Goal: Information Seeking & Learning: Learn about a topic

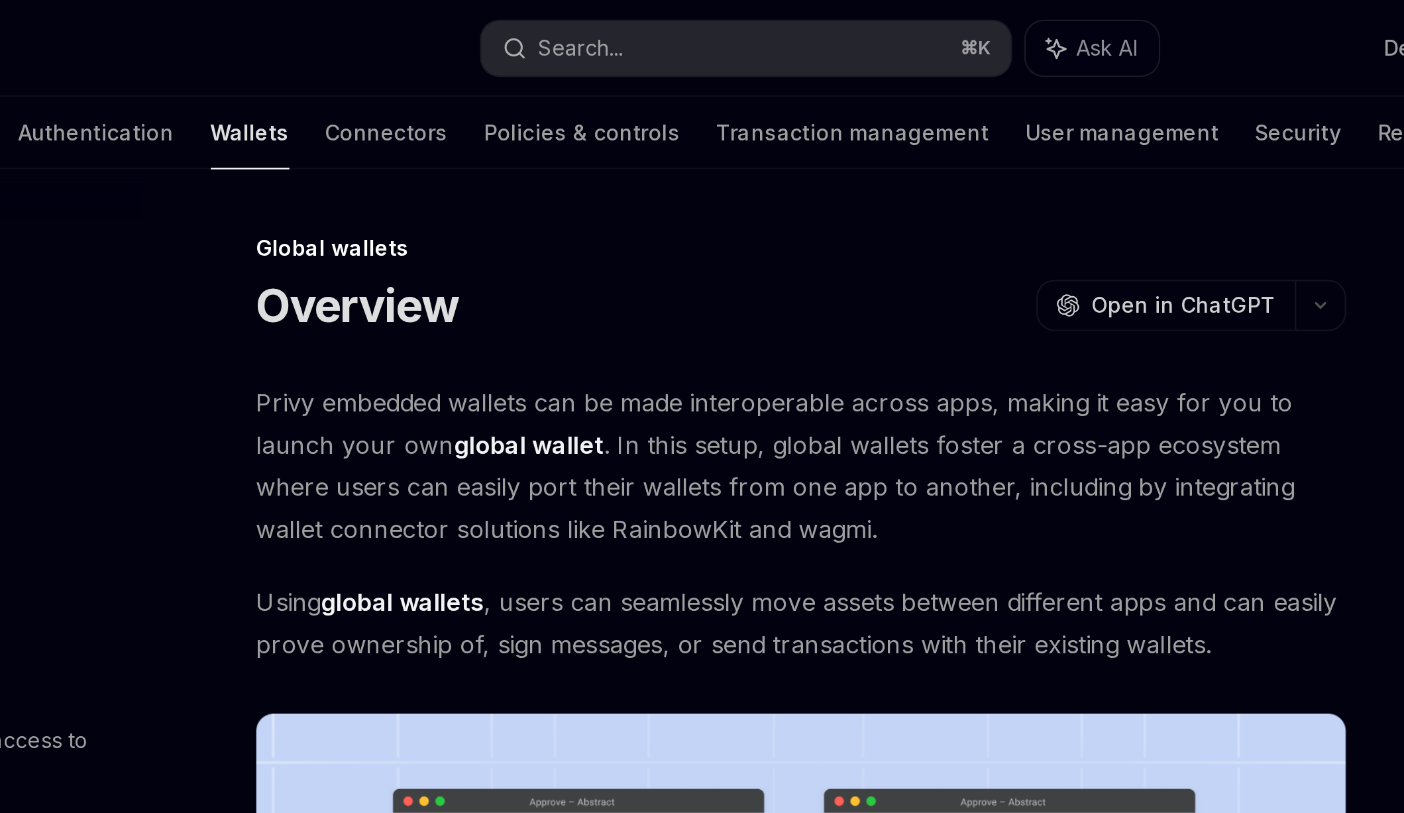
click at [382, 46] on div "Welcome Basics Authentication Wallets Connectors Policies & controls Transactio…" at bounding box center [654, 58] width 816 height 32
click at [335, 46] on link "Basics" at bounding box center [320, 58] width 30 height 32
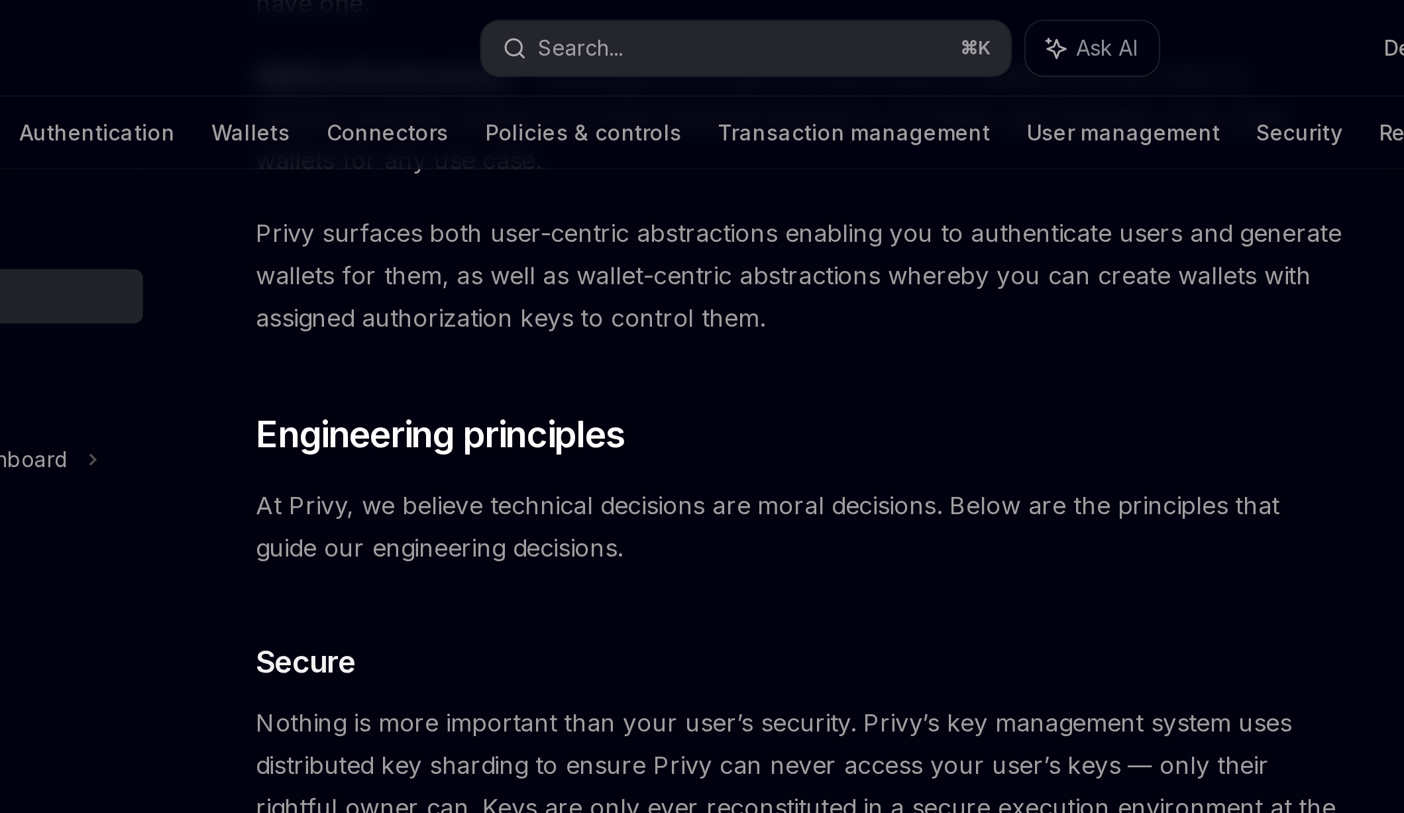
scroll to position [271, 0]
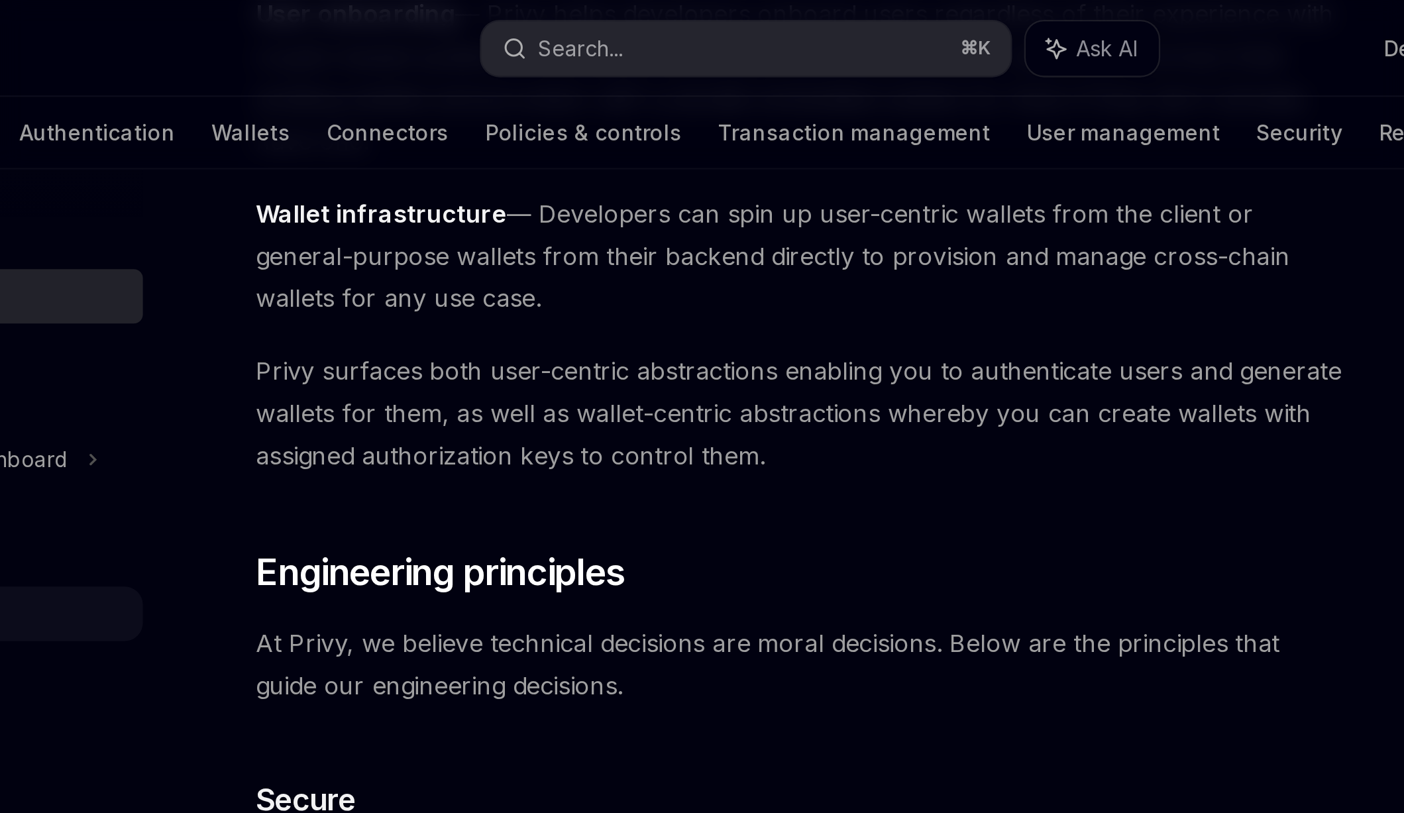
click at [405, 257] on div "React" at bounding box center [321, 269] width 170 height 24
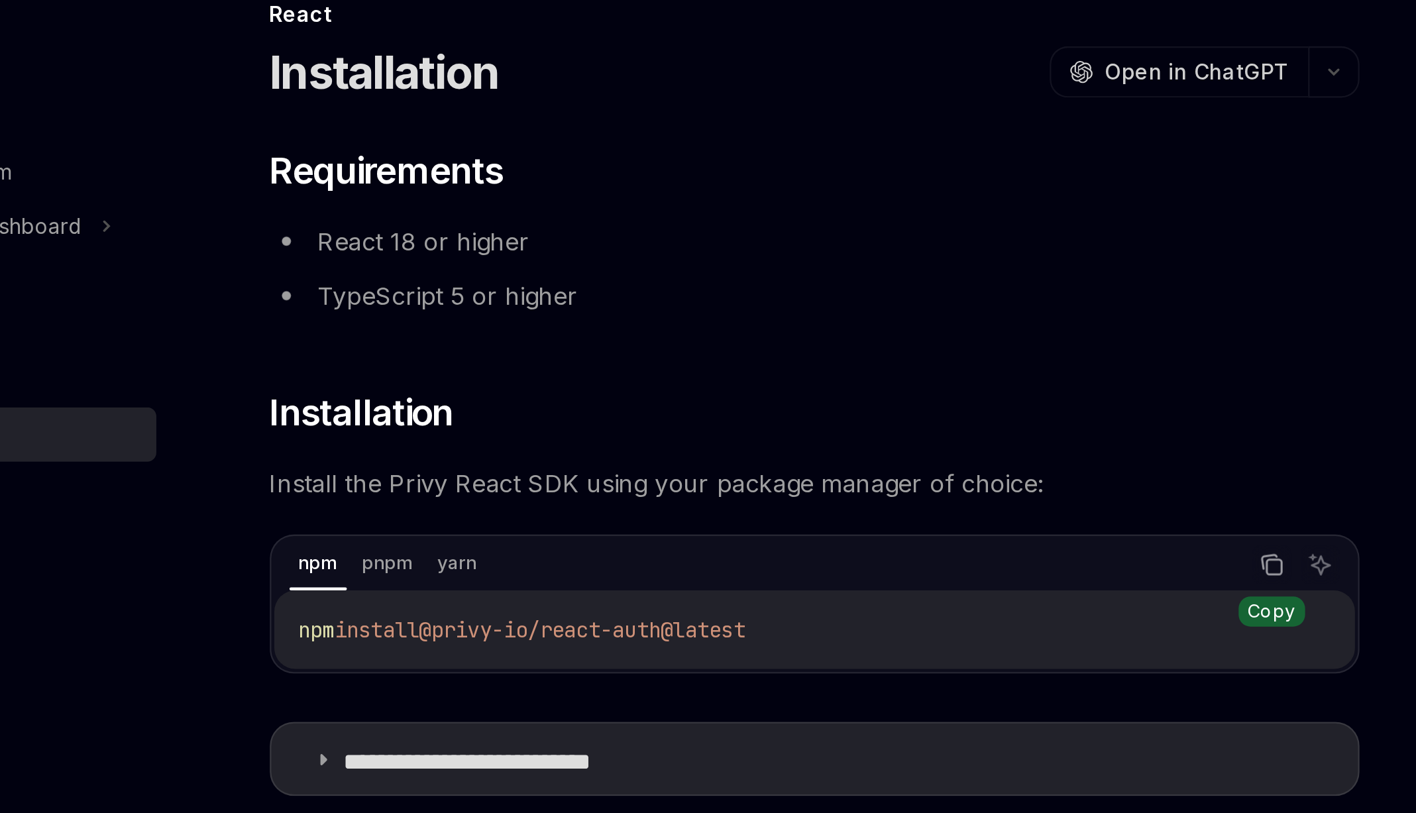
click at [895, 345] on icon "Copy the contents from the code block" at bounding box center [900, 350] width 11 height 11
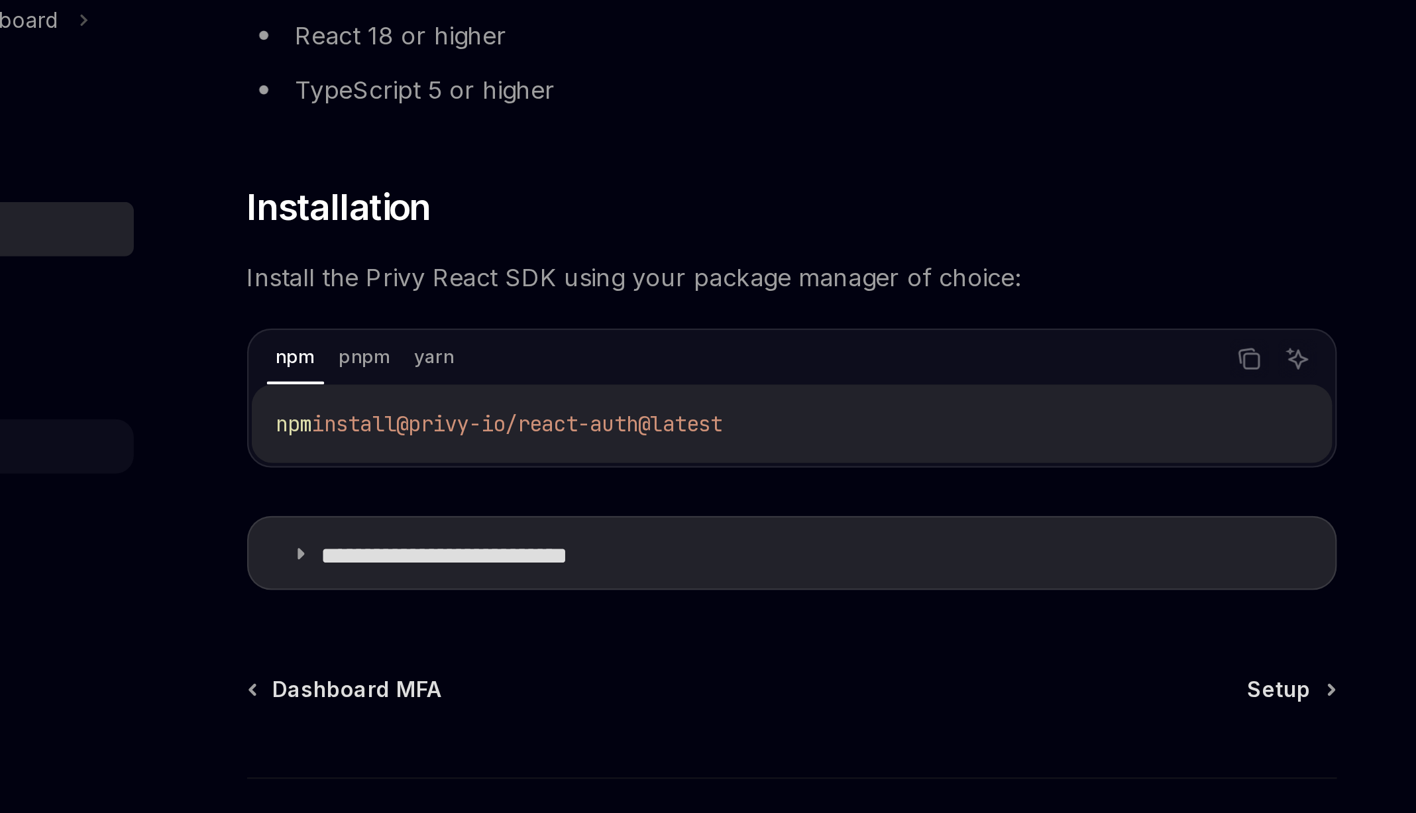
click at [408, 376] on div "Advanced" at bounding box center [327, 388] width 170 height 24
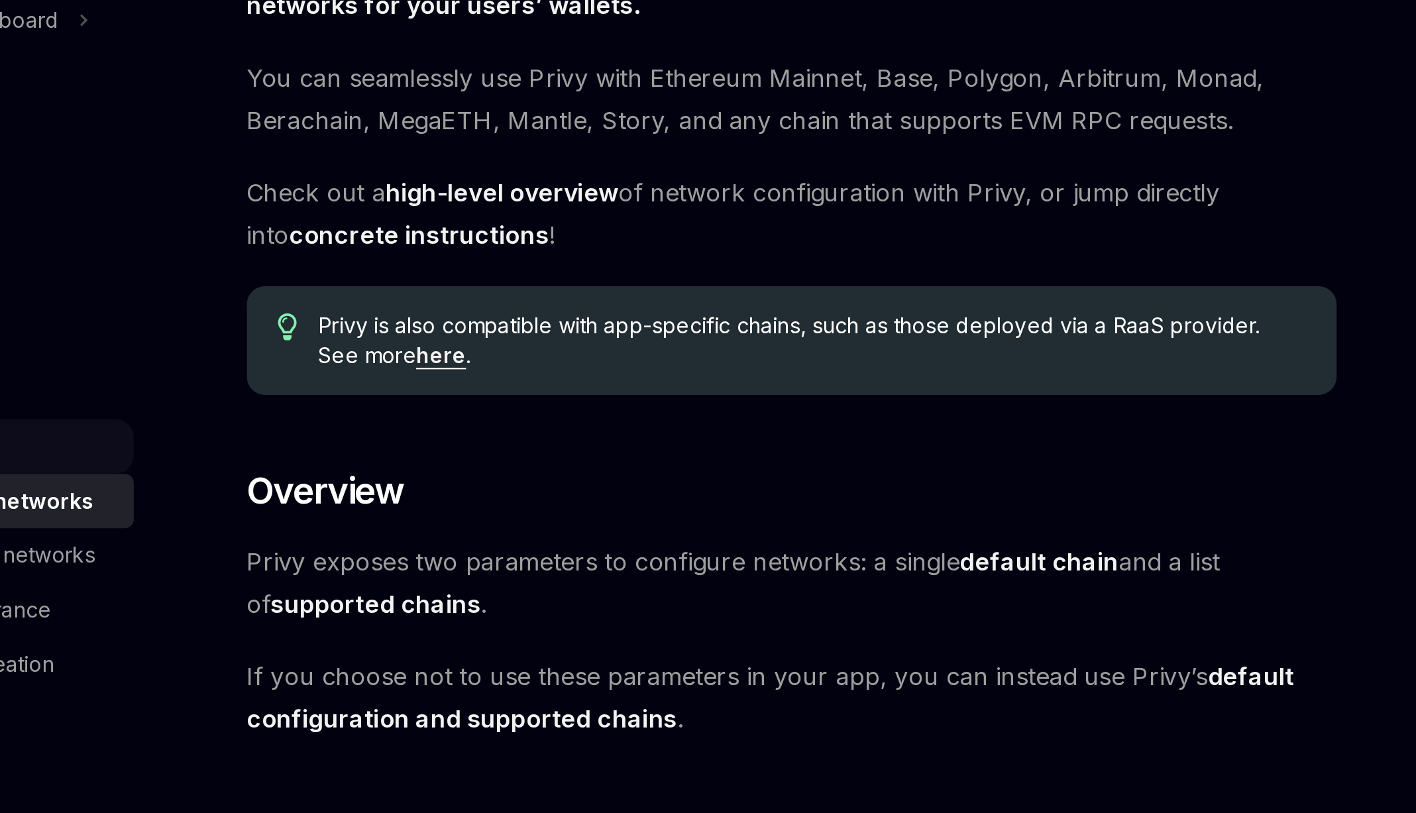
type textarea "*"
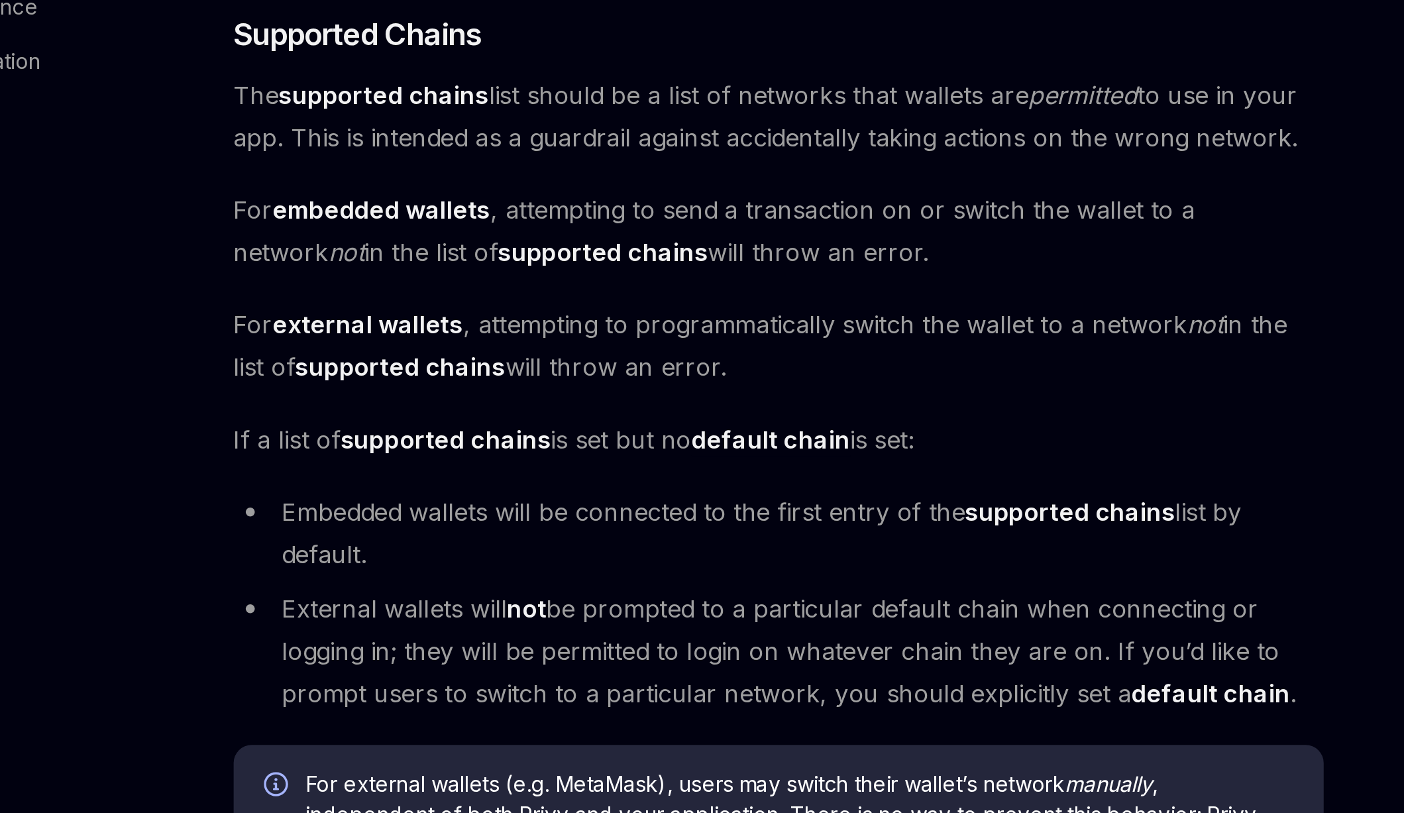
scroll to position [454, 0]
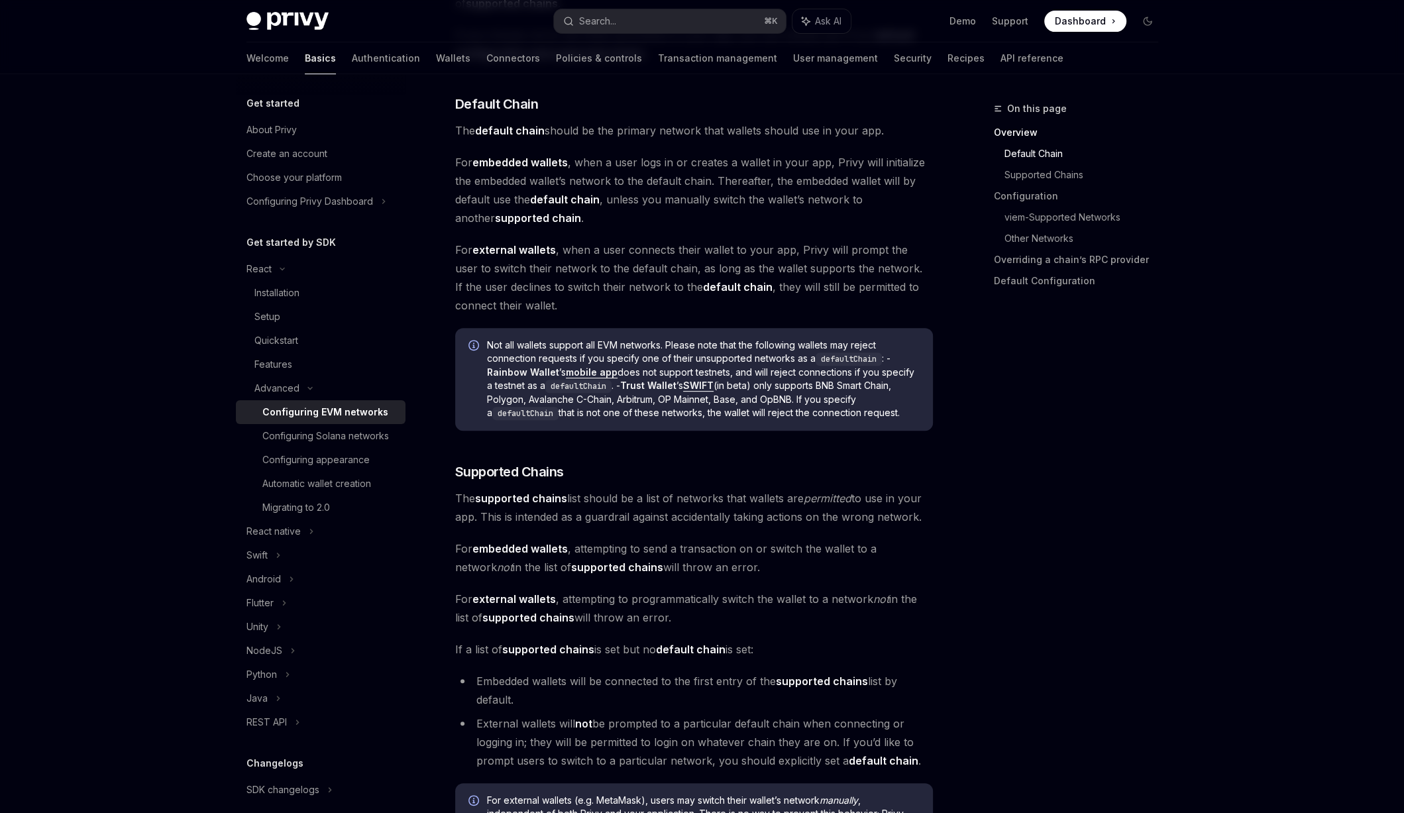
scroll to position [0, 0]
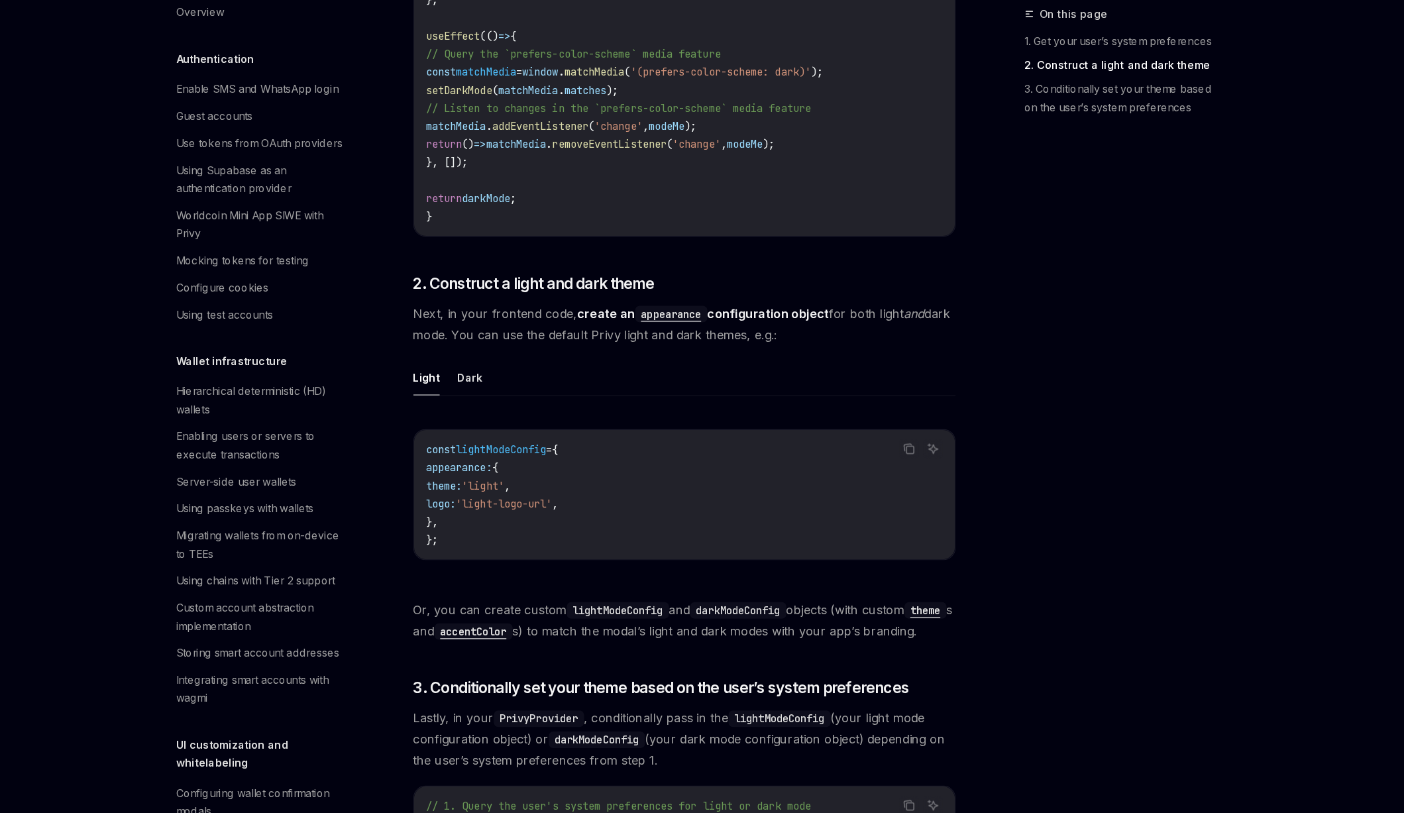
scroll to position [587, 0]
